Goal: Navigation & Orientation: Find specific page/section

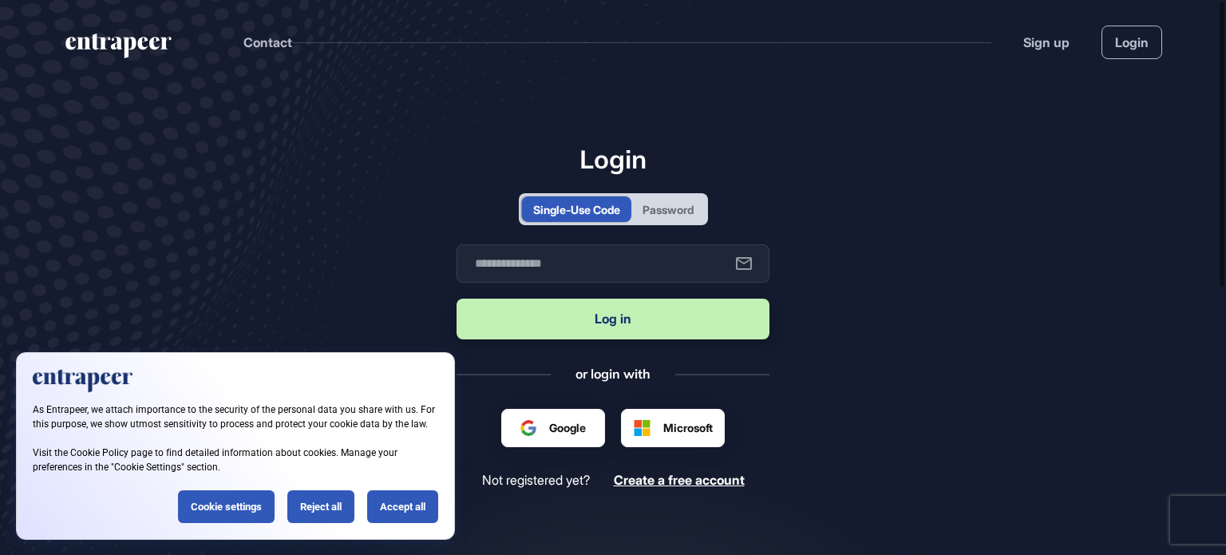
click at [643, 220] on div "Password" at bounding box center [667, 209] width 73 height 26
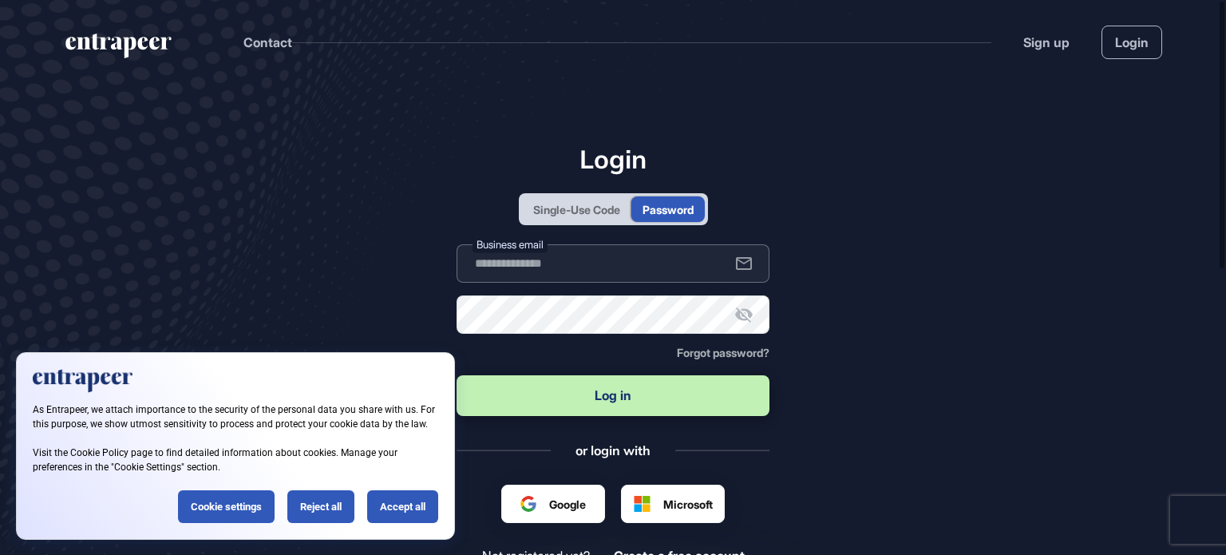
click at [522, 272] on input "text" at bounding box center [613, 263] width 313 height 38
type input "**********"
click at [634, 408] on button "Log in" at bounding box center [613, 395] width 313 height 41
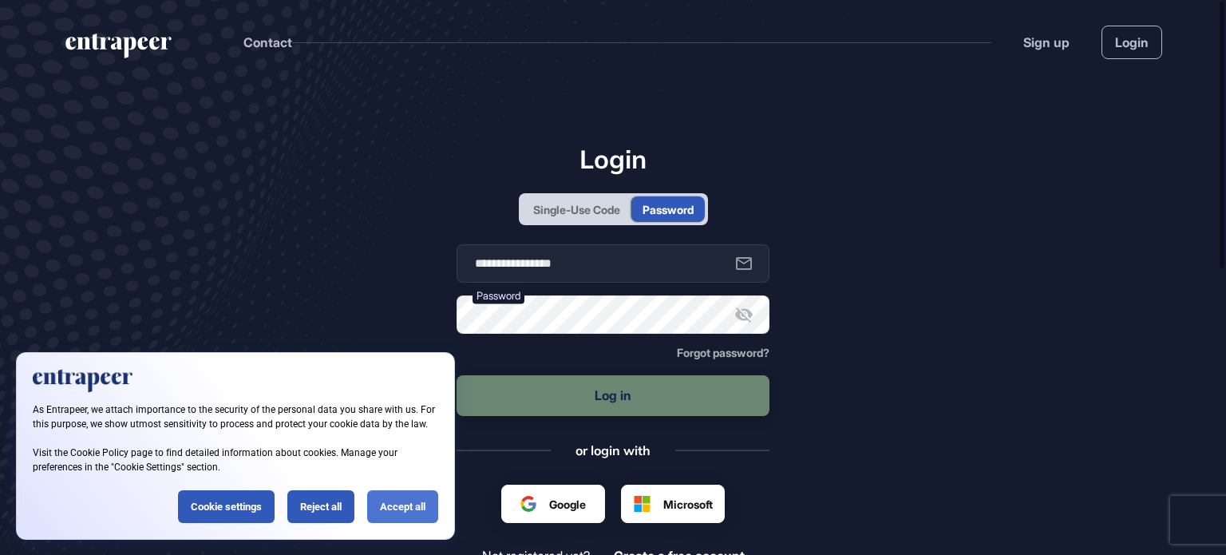
click at [422, 504] on div "Accept all" at bounding box center [402, 506] width 71 height 33
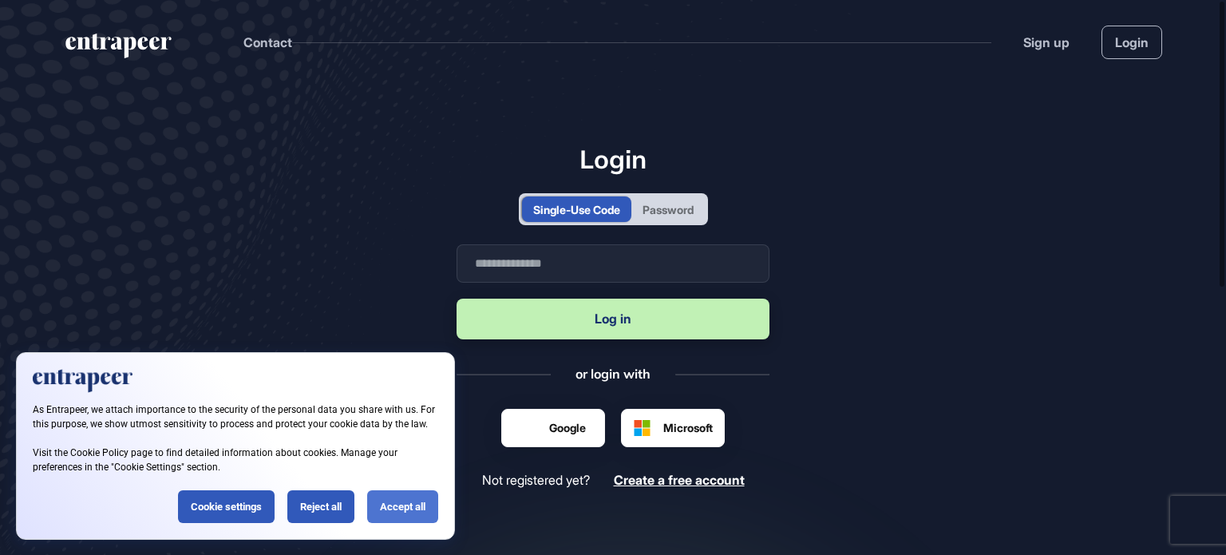
click at [423, 501] on div "Accept all" at bounding box center [402, 506] width 71 height 33
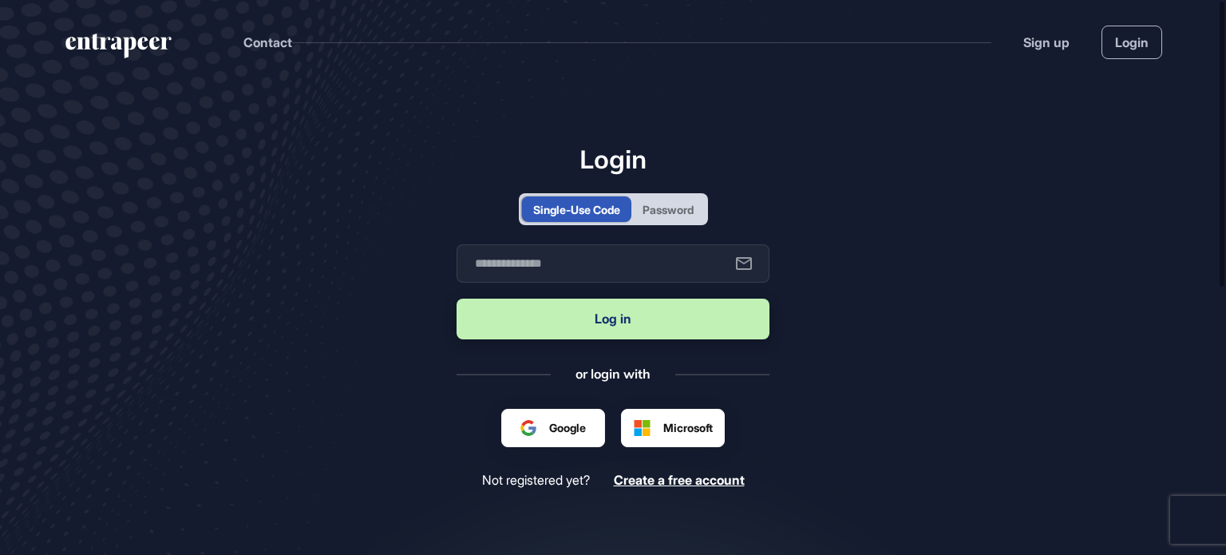
click at [659, 221] on div "Password" at bounding box center [667, 209] width 73 height 26
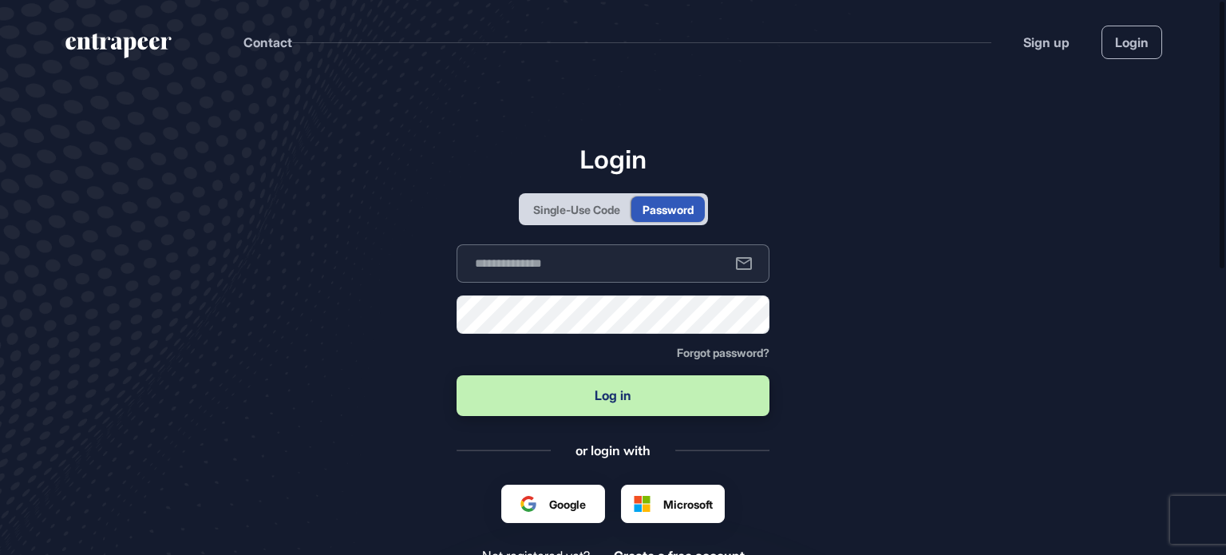
click at [629, 253] on input "text" at bounding box center [613, 263] width 313 height 38
type input "**********"
click at [623, 393] on button "Log in" at bounding box center [613, 395] width 313 height 41
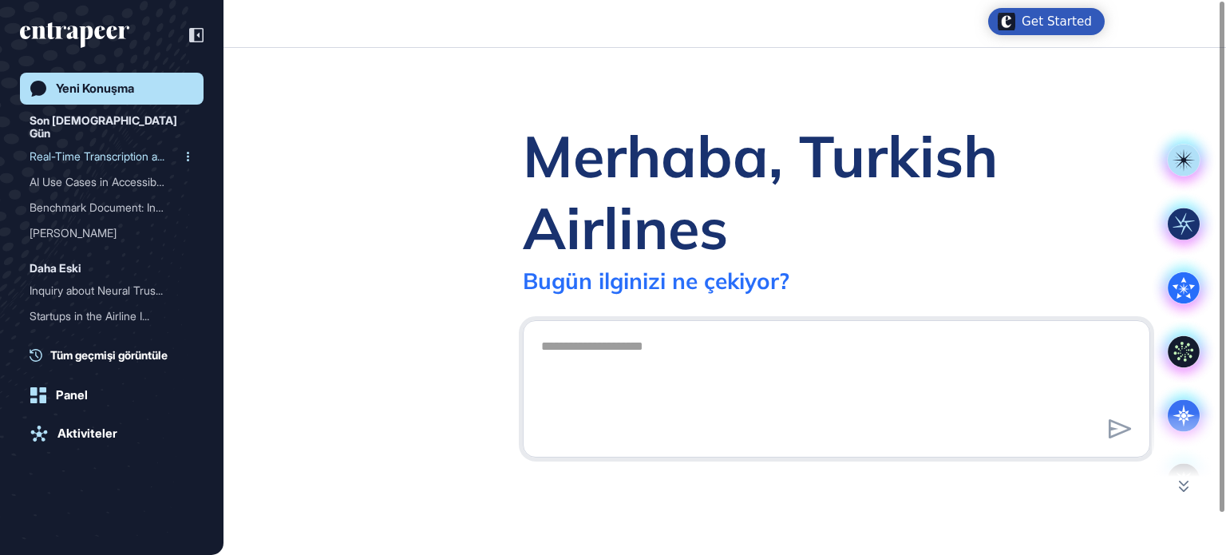
click at [94, 144] on div "Real-Time Transcription a..." at bounding box center [106, 157] width 152 height 26
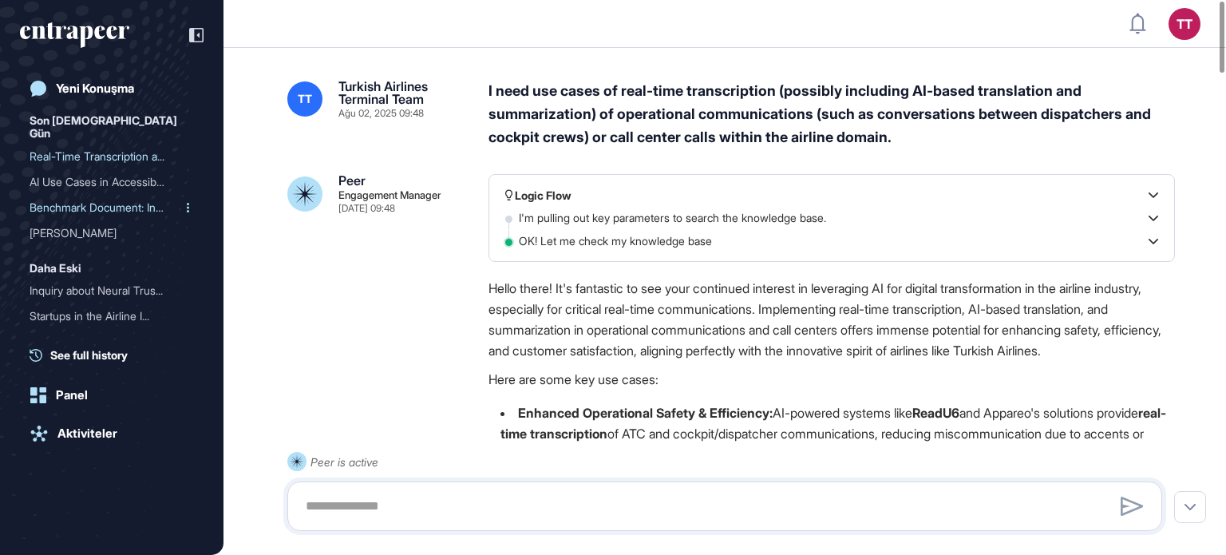
click at [89, 195] on div "Benchmark Document: Inten..." at bounding box center [106, 208] width 152 height 26
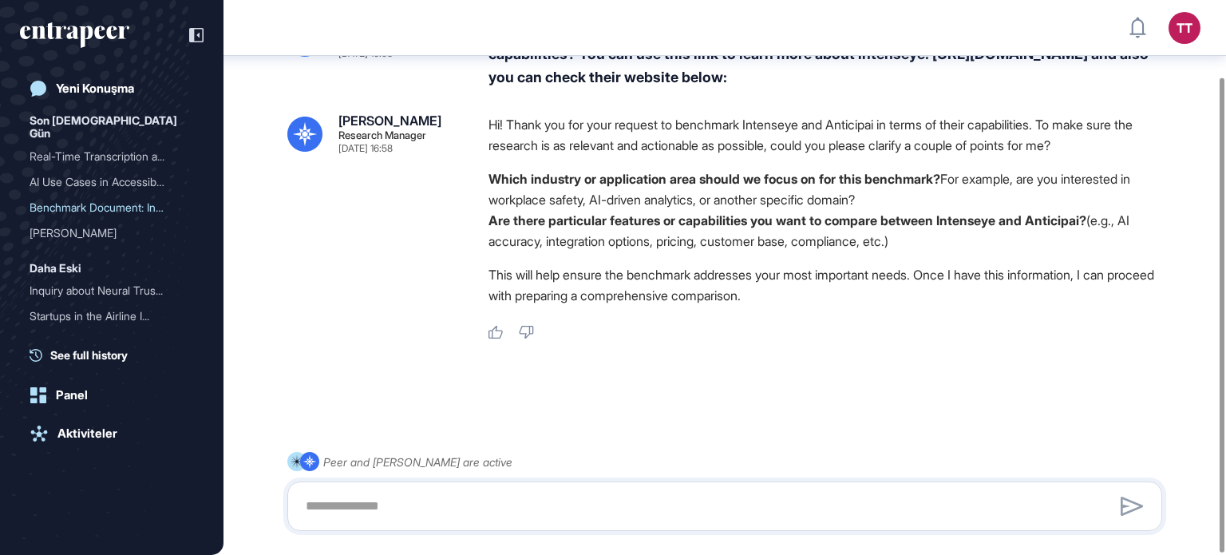
scroll to position [90, 0]
click at [105, 172] on div "AI Use Cases in Accessibi..." at bounding box center [106, 182] width 152 height 26
